Goal: Transaction & Acquisition: Purchase product/service

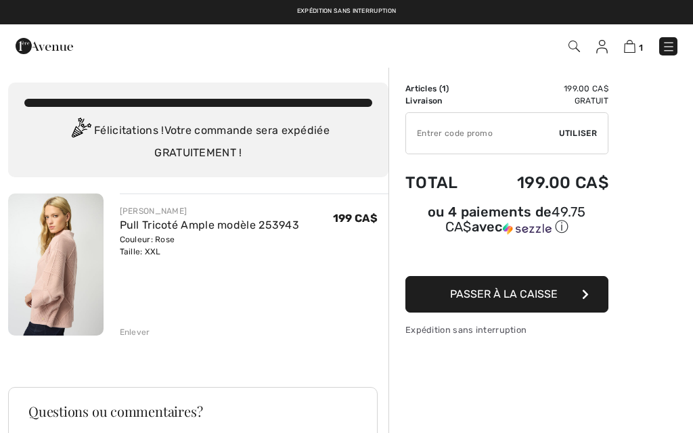
click at [583, 303] on button "Passer à la caisse" at bounding box center [506, 294] width 203 height 37
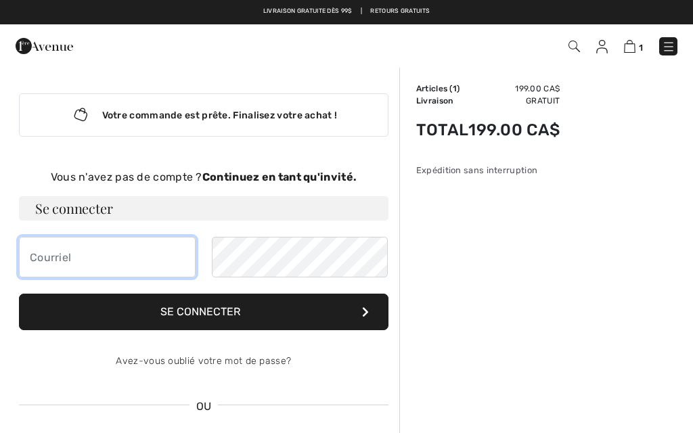
click at [59, 254] on input "email" at bounding box center [107, 257] width 177 height 41
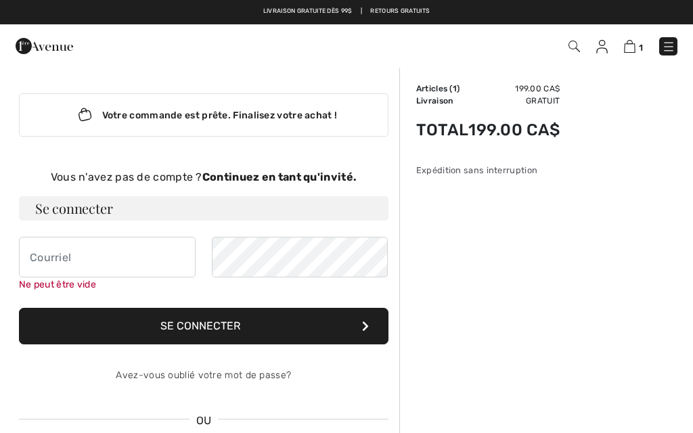
type input "[EMAIL_ADDRESS][DOMAIN_NAME]"
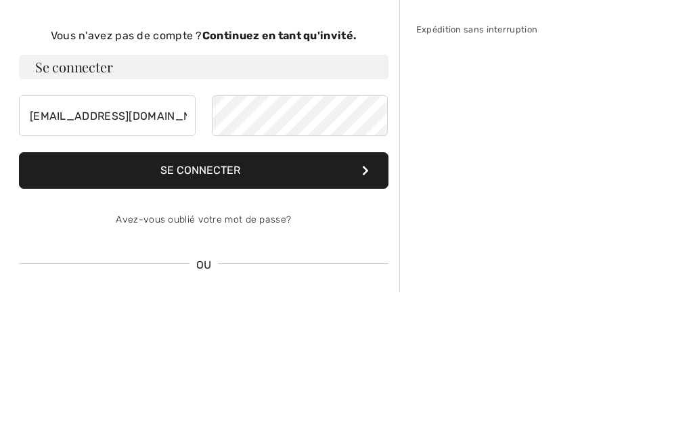
click at [251, 170] on strong "Continuez en tant qu'invité." at bounding box center [279, 176] width 154 height 13
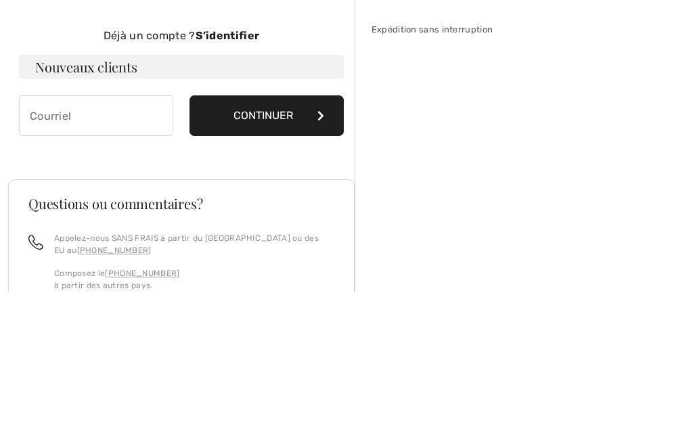
scroll to position [141, 0]
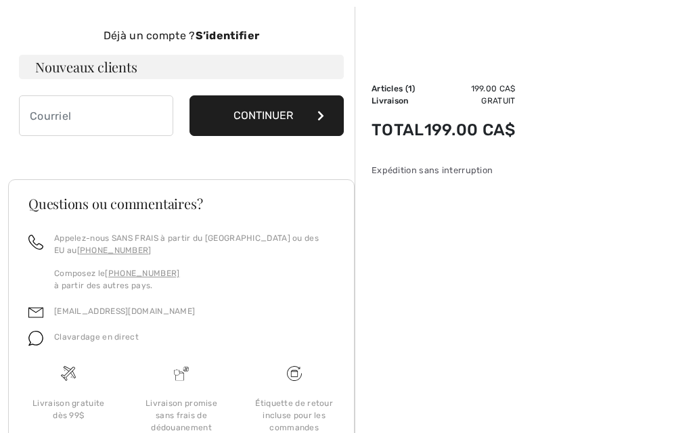
click at [256, 114] on button "Continuer" at bounding box center [266, 115] width 154 height 41
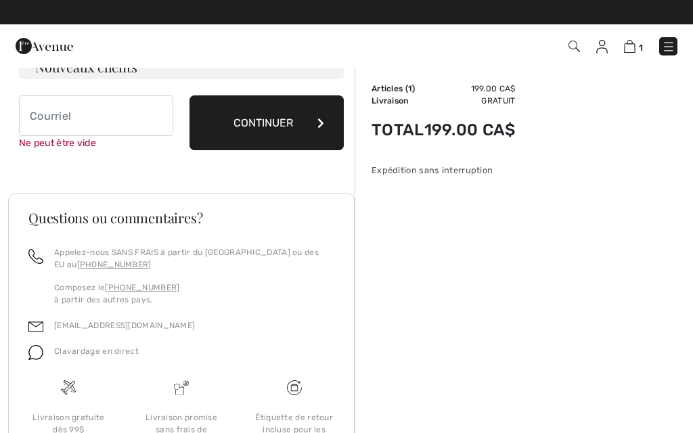
scroll to position [139, 0]
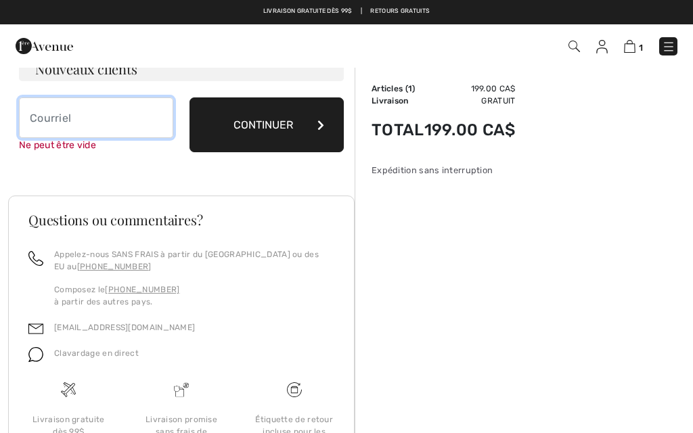
click at [57, 125] on input "email" at bounding box center [96, 117] width 154 height 41
type input "[EMAIL_ADDRESS][DOMAIN_NAME]"
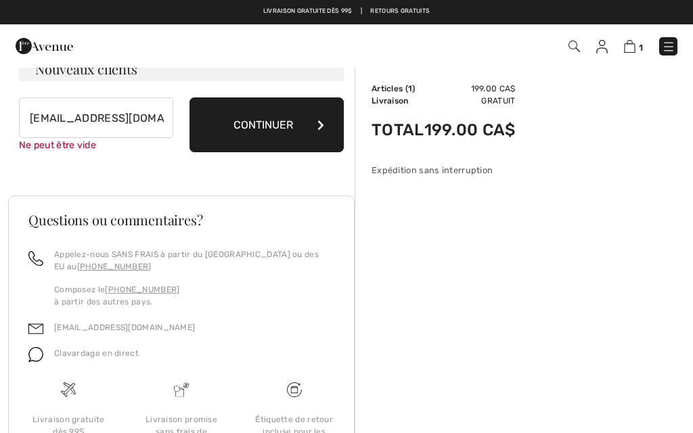
click at [266, 133] on button "Continuer" at bounding box center [266, 124] width 154 height 55
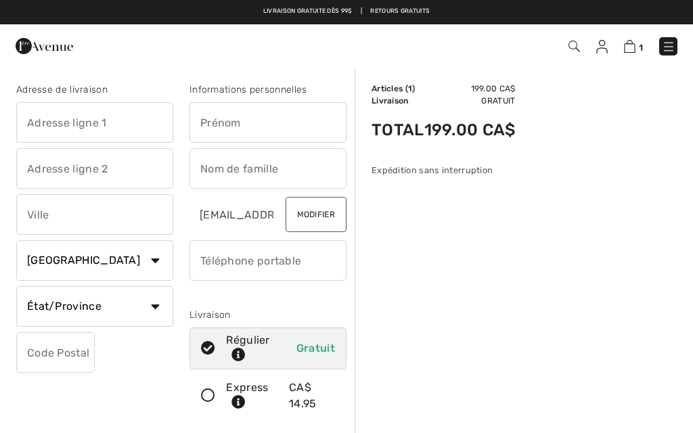
click at [44, 122] on input "text" at bounding box center [94, 122] width 157 height 41
type input "7261 ch des forts"
click at [39, 208] on input "text" at bounding box center [94, 214] width 157 height 41
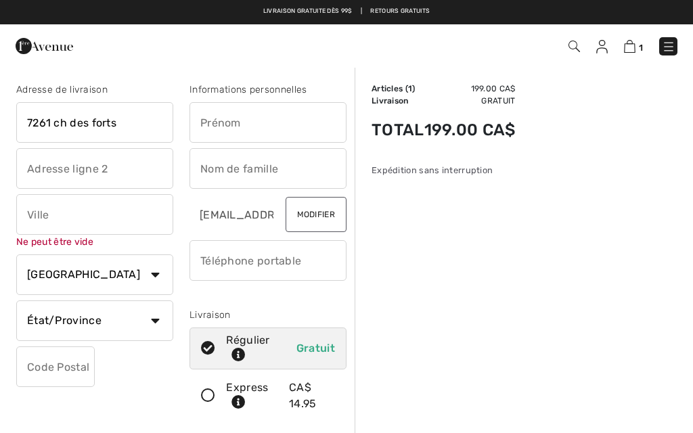
type input "chantal"
type input "LÉvis"
type input "G6Y 0S3"
type input "garant"
click at [241, 263] on input "phone" at bounding box center [267, 260] width 157 height 41
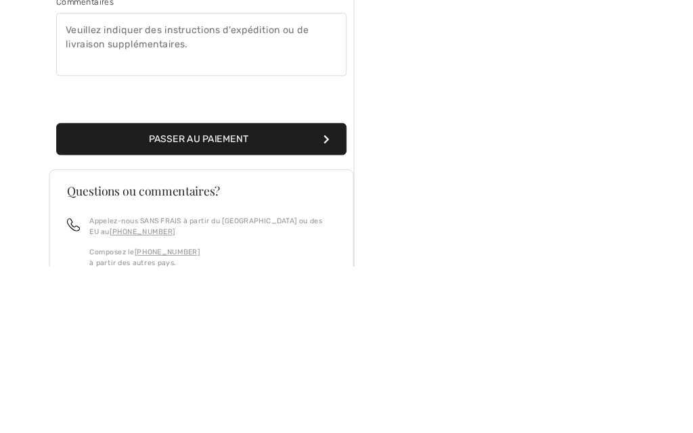
scroll to position [323, 0]
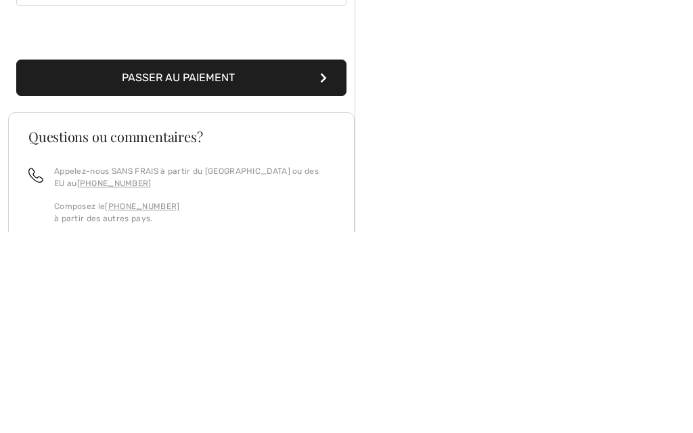
type input "4185802227"
click at [295, 260] on button "Passer au paiement" at bounding box center [181, 278] width 330 height 37
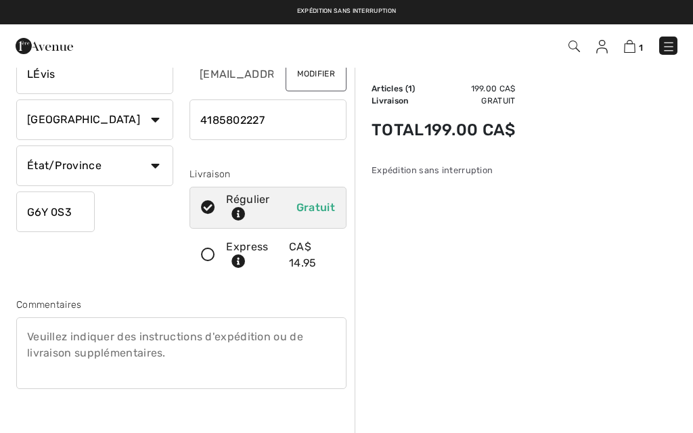
scroll to position [140, 0]
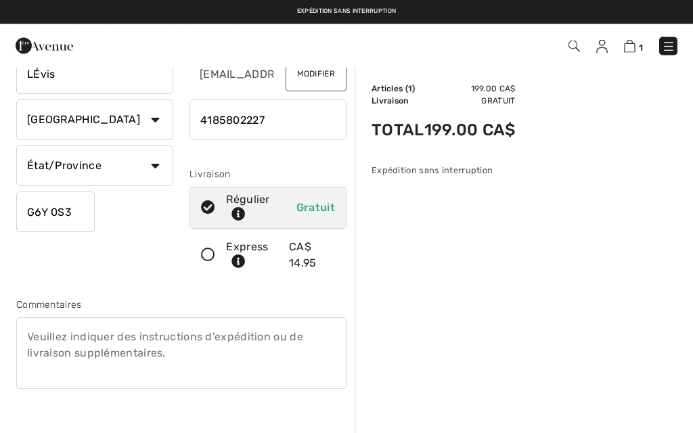
click at [152, 160] on select "État/Province Alberta Colombie-Britannique Ile-du-Prince-Edward Manitoba Nouvea…" at bounding box center [94, 166] width 157 height 41
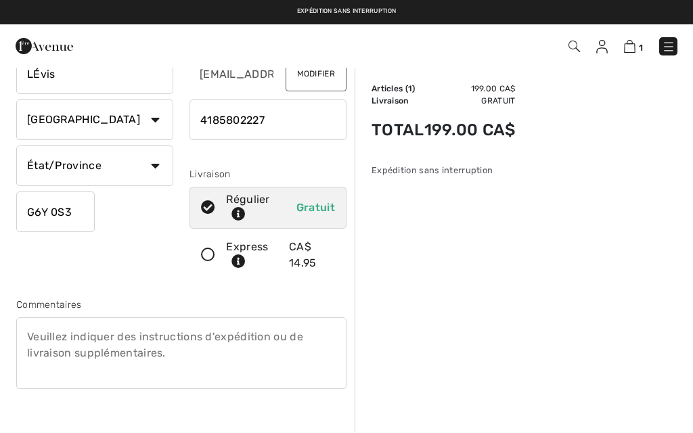
select select "QC"
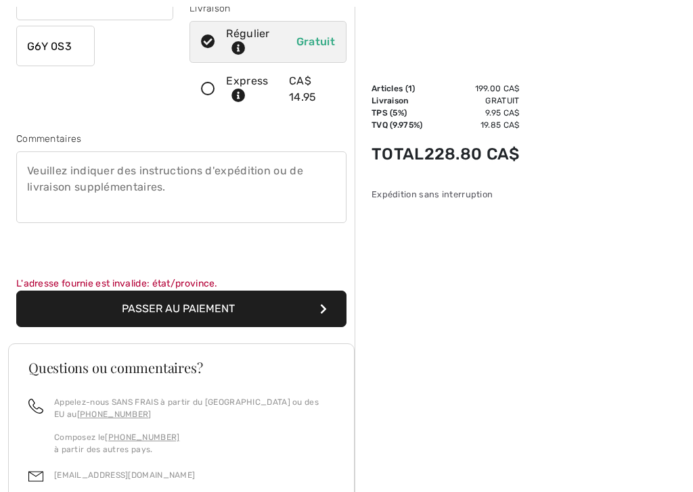
scroll to position [306, 0]
click at [115, 310] on button "Passer au paiement" at bounding box center [181, 309] width 330 height 37
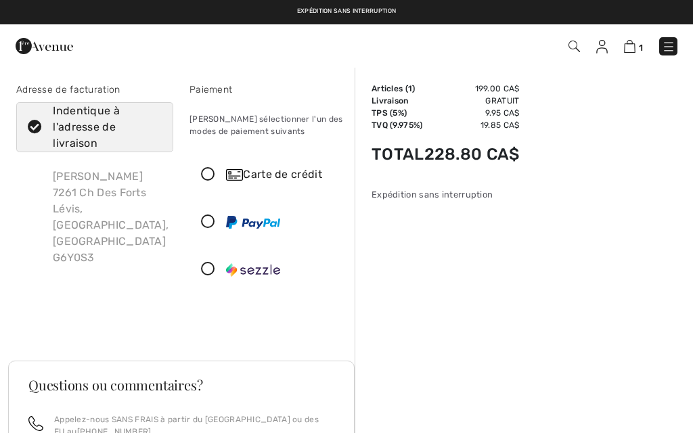
checkbox input "true"
click at [206, 177] on icon at bounding box center [208, 175] width 36 height 14
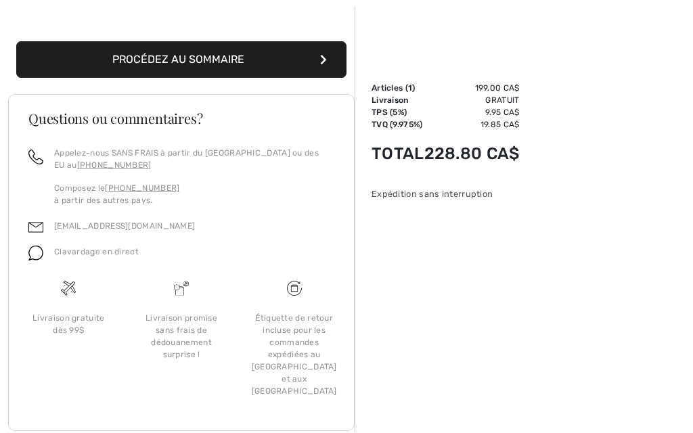
scroll to position [474, 0]
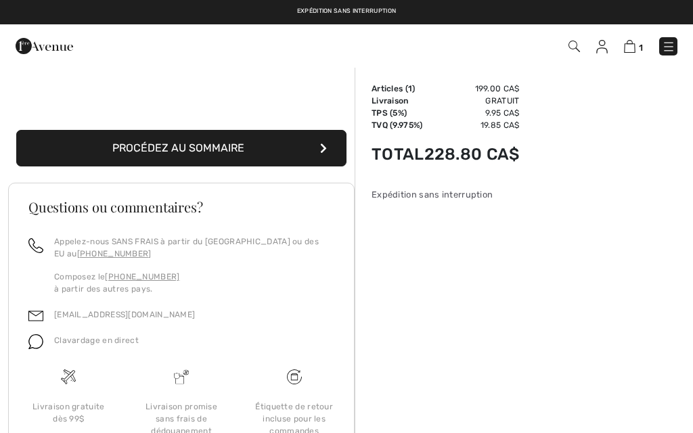
click at [87, 145] on button "Procédez au sommaire" at bounding box center [181, 148] width 330 height 37
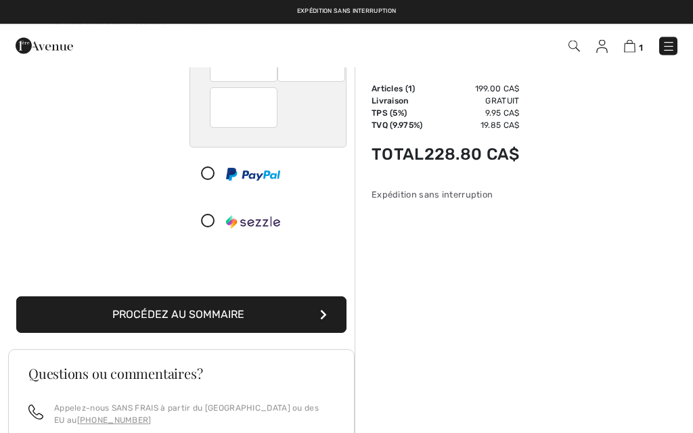
scroll to position [183, 0]
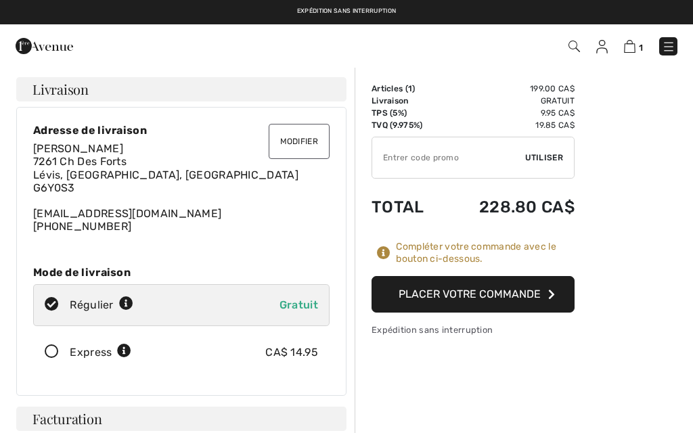
click at [560, 302] on button "Placer votre commande" at bounding box center [472, 294] width 203 height 37
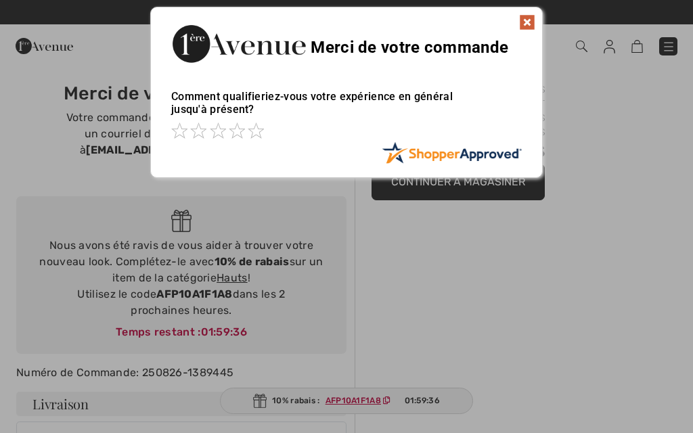
click at [254, 137] on span at bounding box center [256, 130] width 16 height 16
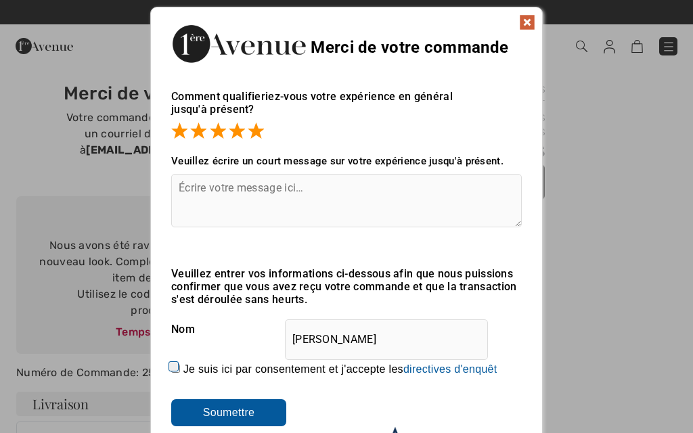
click at [218, 409] on input "Soumettre" at bounding box center [228, 412] width 115 height 27
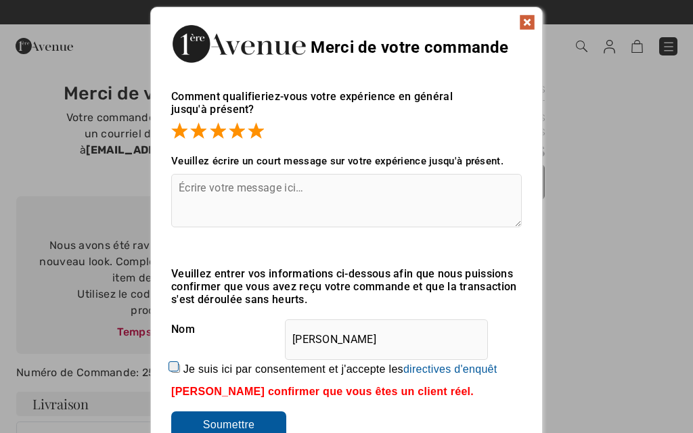
click at [174, 361] on div "Je suis ici par consentement et j'accepte les En soumettant une évaluation, vou…" at bounding box center [346, 369] width 350 height 32
click at [139, 390] on div "Sorry! Something went wrong. Close Merci de votre commande Comment qualifieriez…" at bounding box center [346, 241] width 693 height 482
click at [180, 364] on input "Je suis ici par consentement et j'accepte les En soumettant une évaluation, vou…" at bounding box center [175, 368] width 9 height 9
checkbox input "true"
click at [191, 415] on input "Soumettre" at bounding box center [228, 424] width 115 height 27
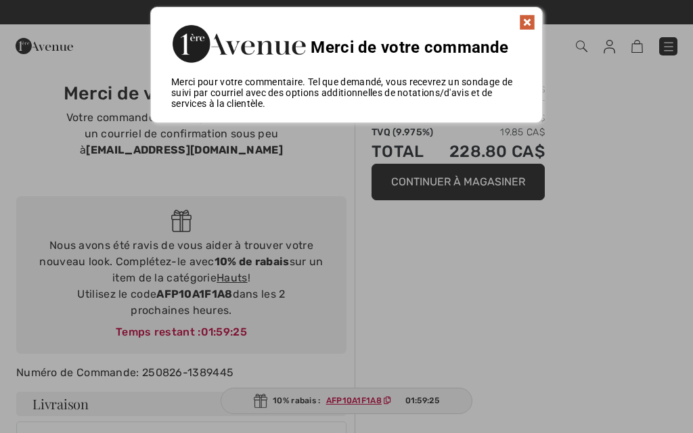
click at [521, 20] on img at bounding box center [527, 22] width 16 height 16
